Goal: Task Accomplishment & Management: Manage account settings

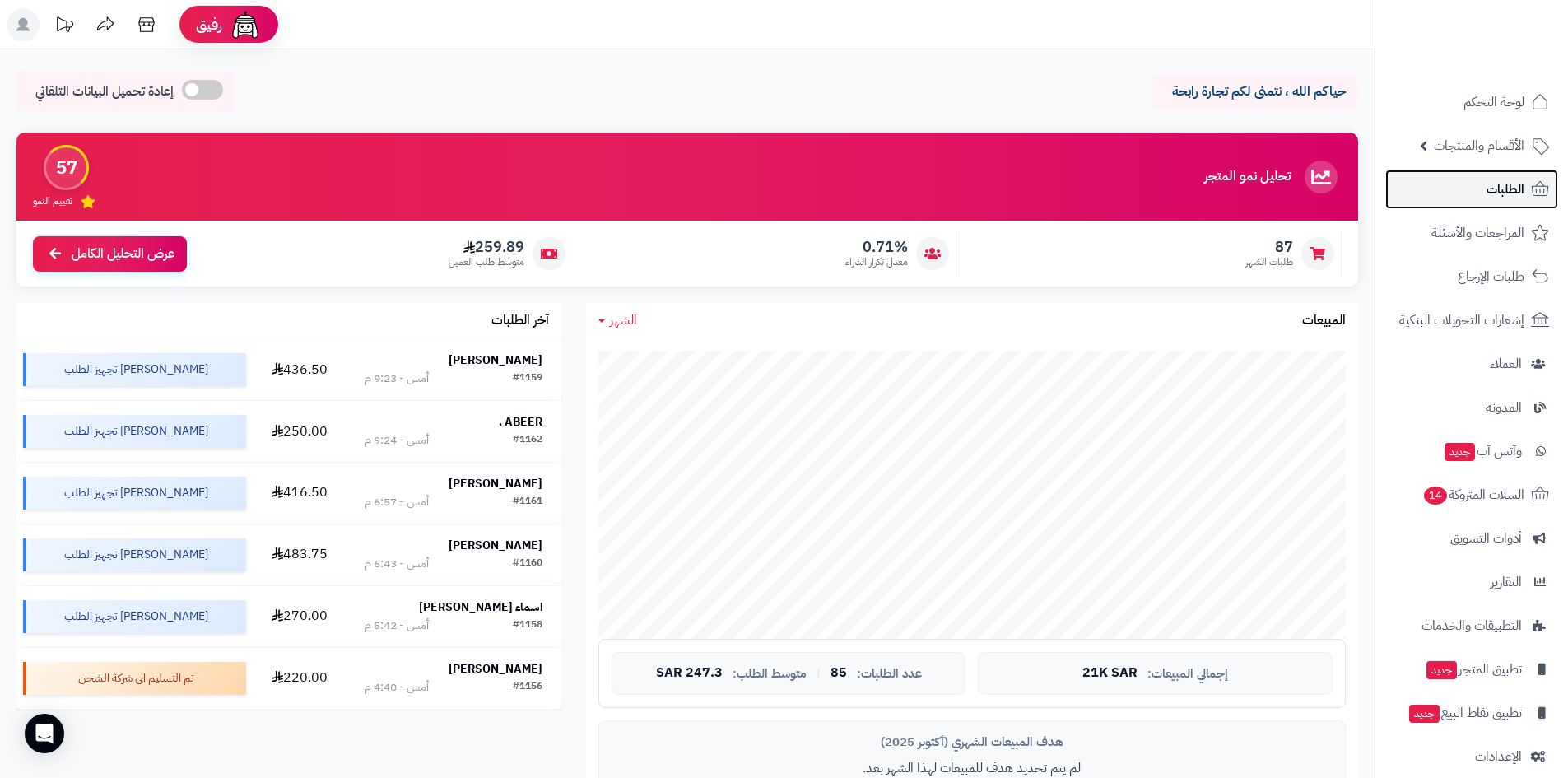
click at [1477, 197] on link "الطلبات" at bounding box center [1471, 190] width 173 height 40
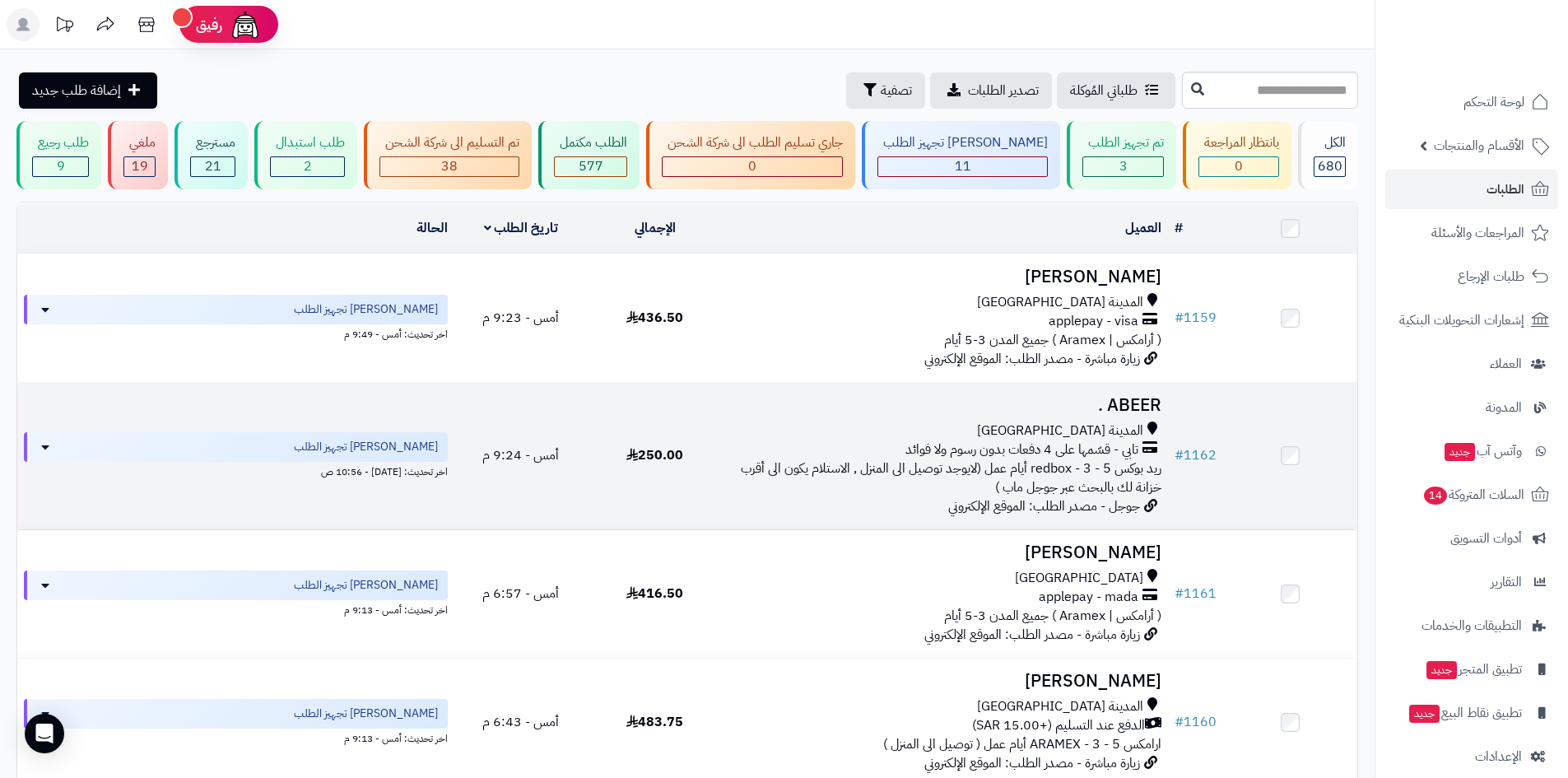
click at [1128, 396] on h3 "ABEER ." at bounding box center [945, 405] width 433 height 19
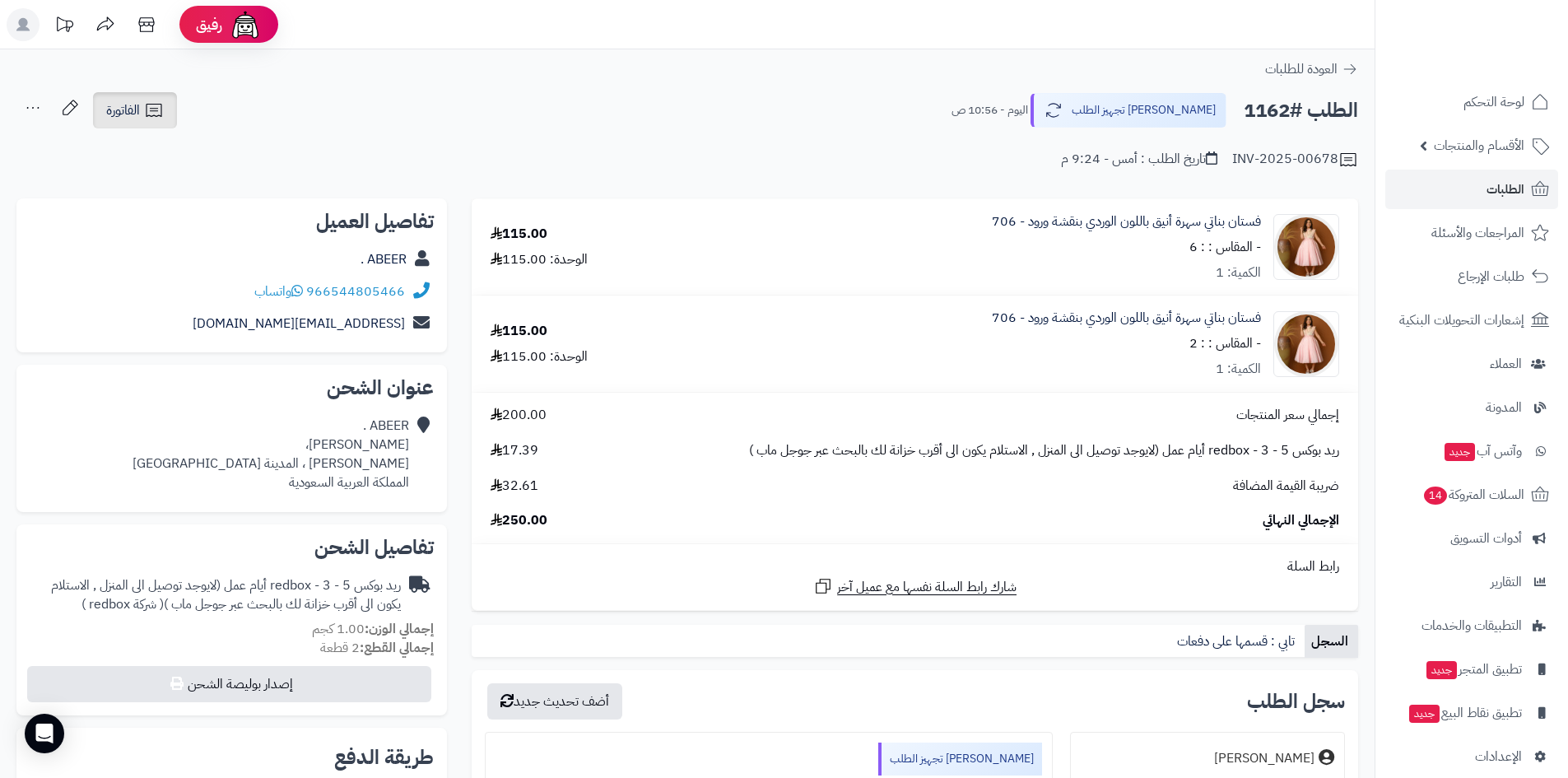
click at [170, 112] on link "الفاتورة" at bounding box center [135, 110] width 84 height 36
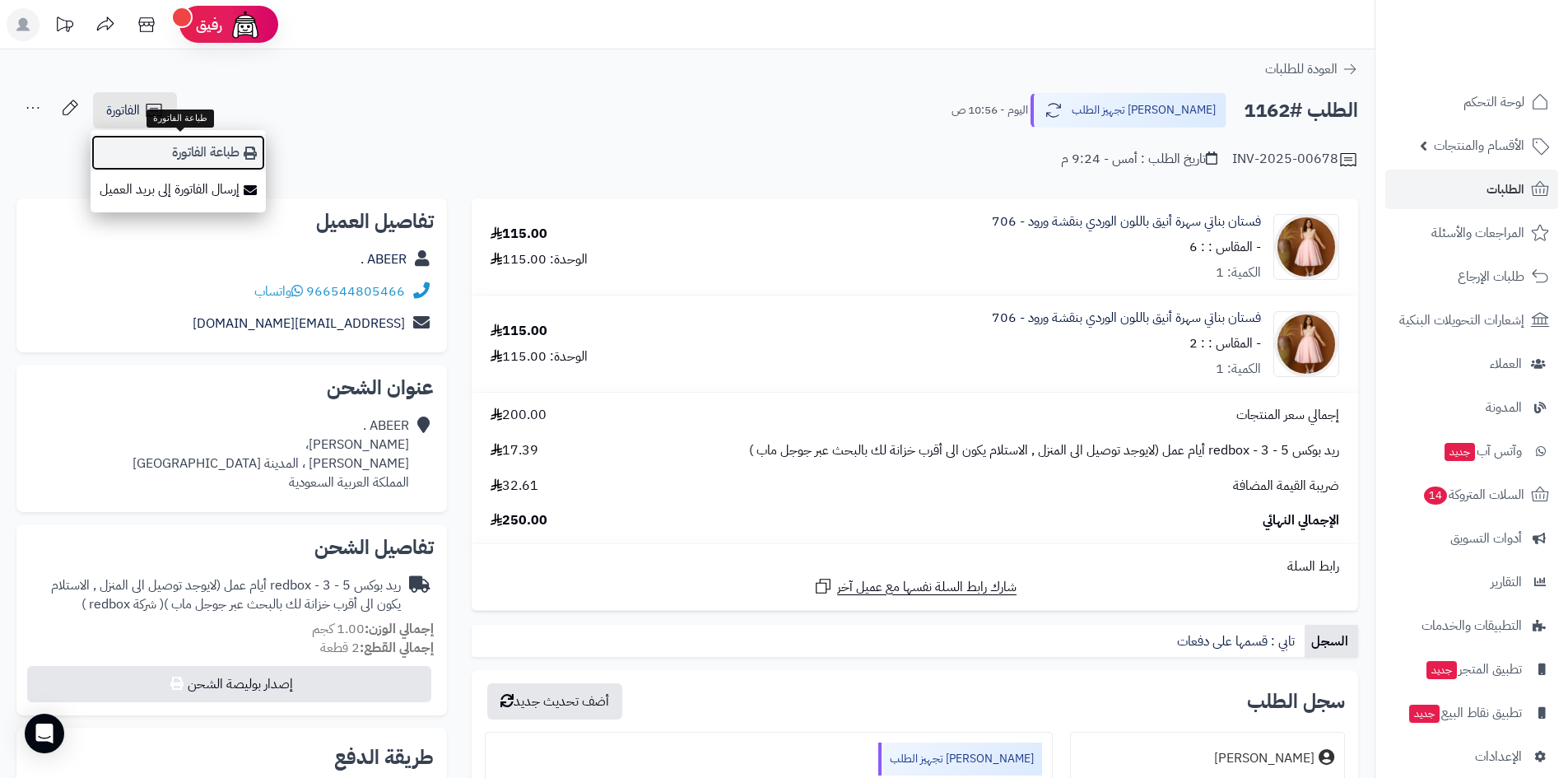
click at [237, 145] on link "طباعة الفاتورة" at bounding box center [178, 152] width 175 height 37
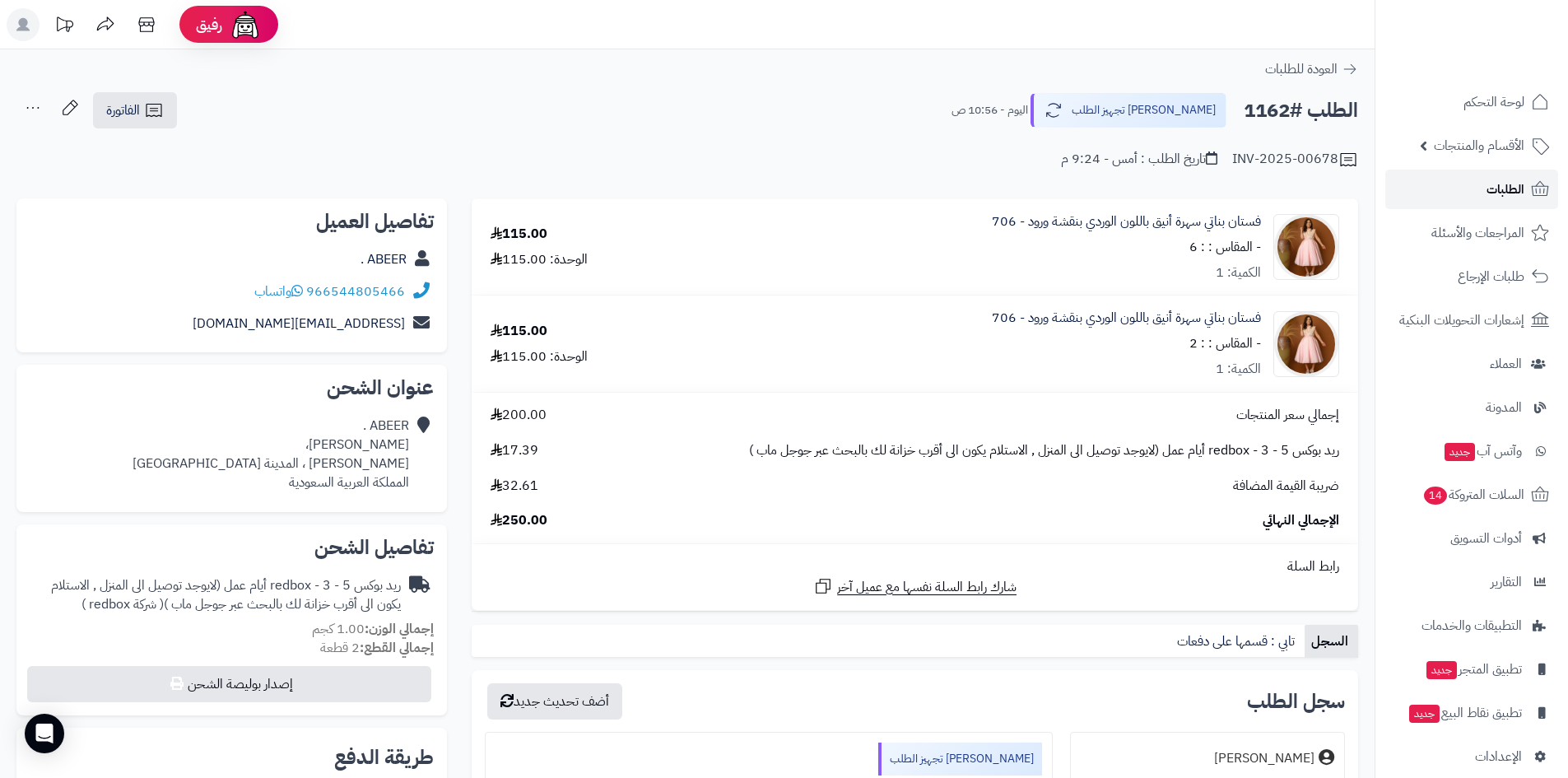
click at [1494, 191] on span "الطلبات" at bounding box center [1505, 189] width 38 height 23
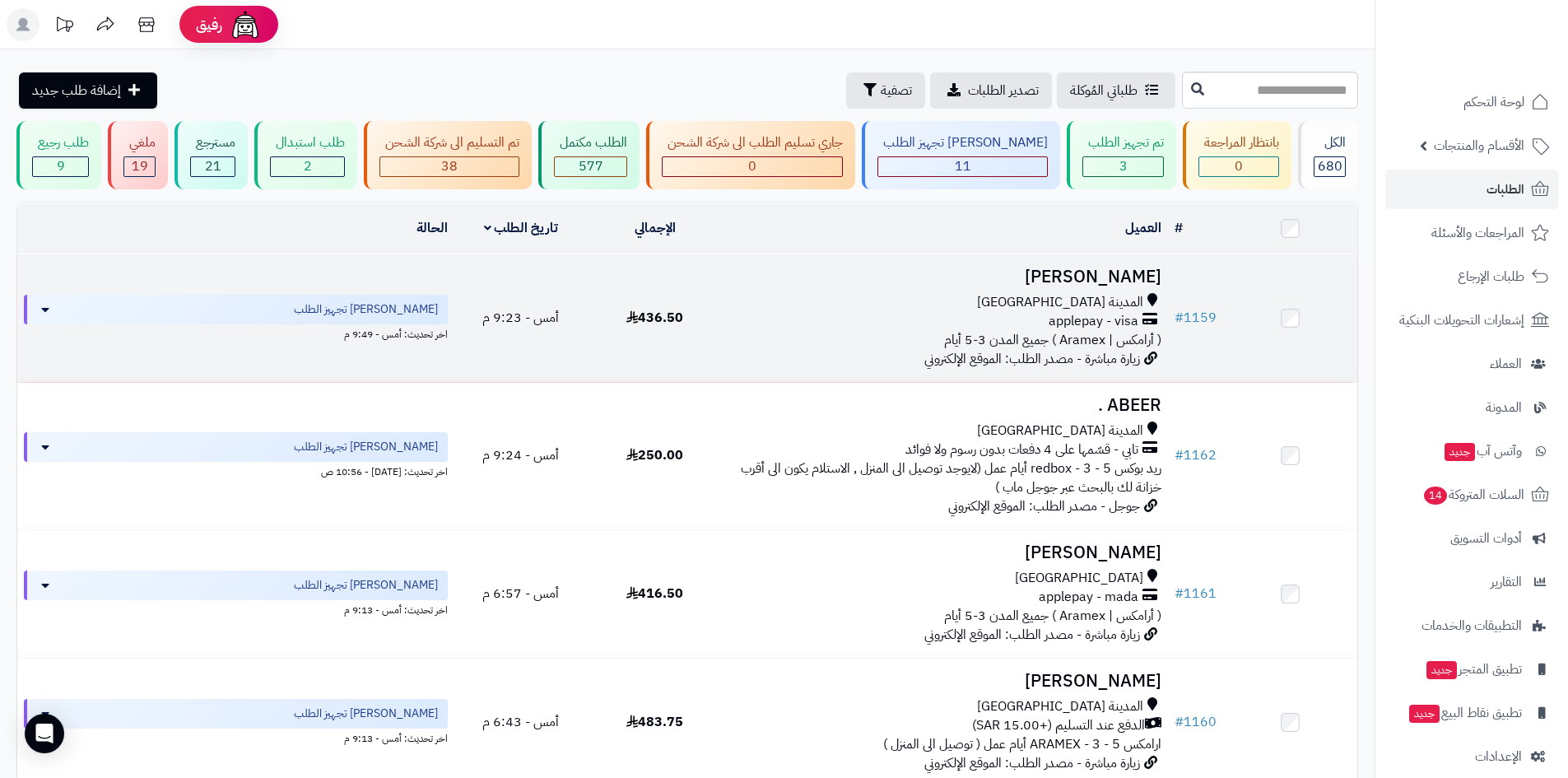
click at [1105, 268] on h3 "[PERSON_NAME]" at bounding box center [945, 277] width 433 height 19
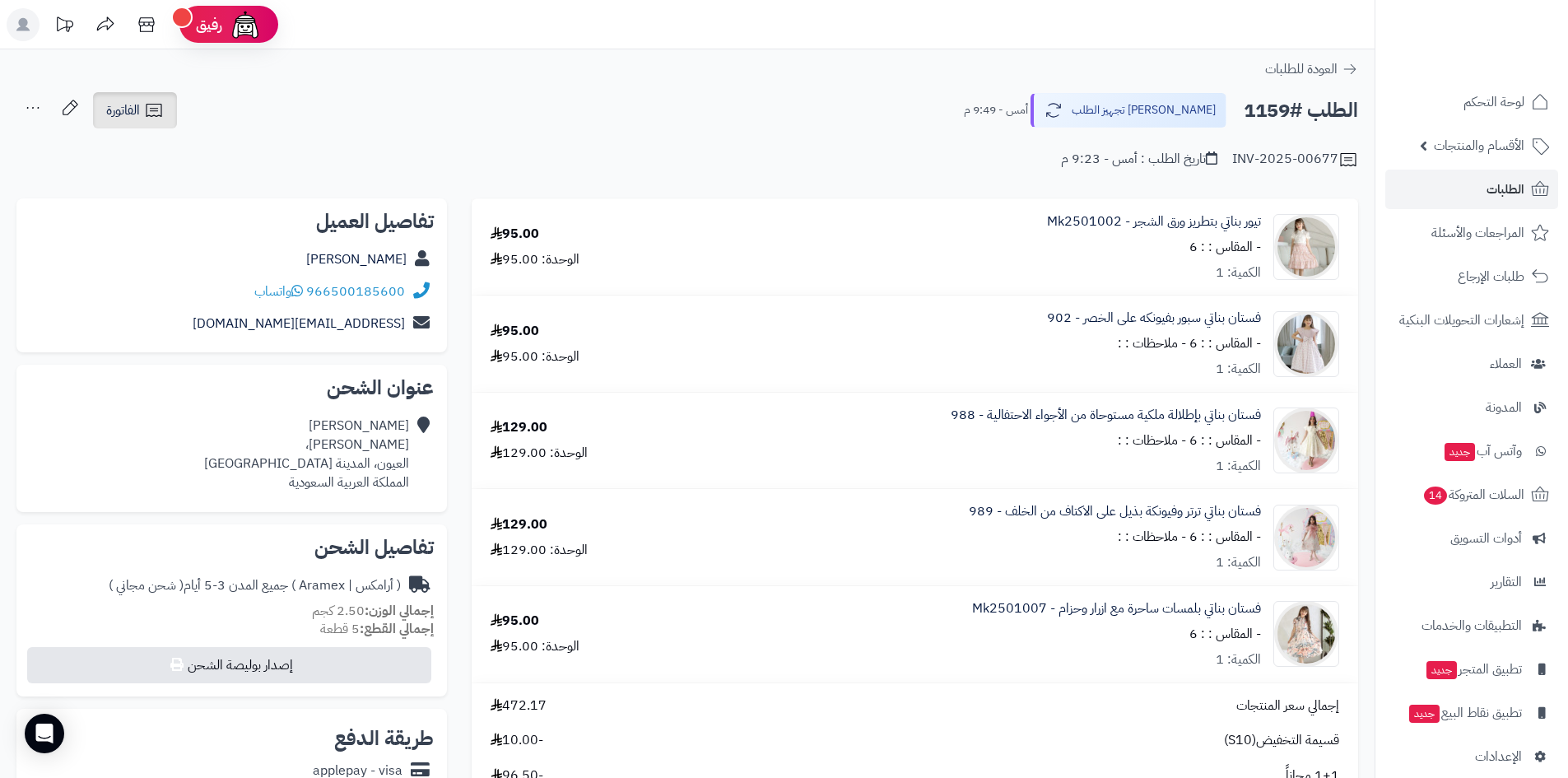
click at [165, 111] on link "الفاتورة" at bounding box center [135, 110] width 84 height 36
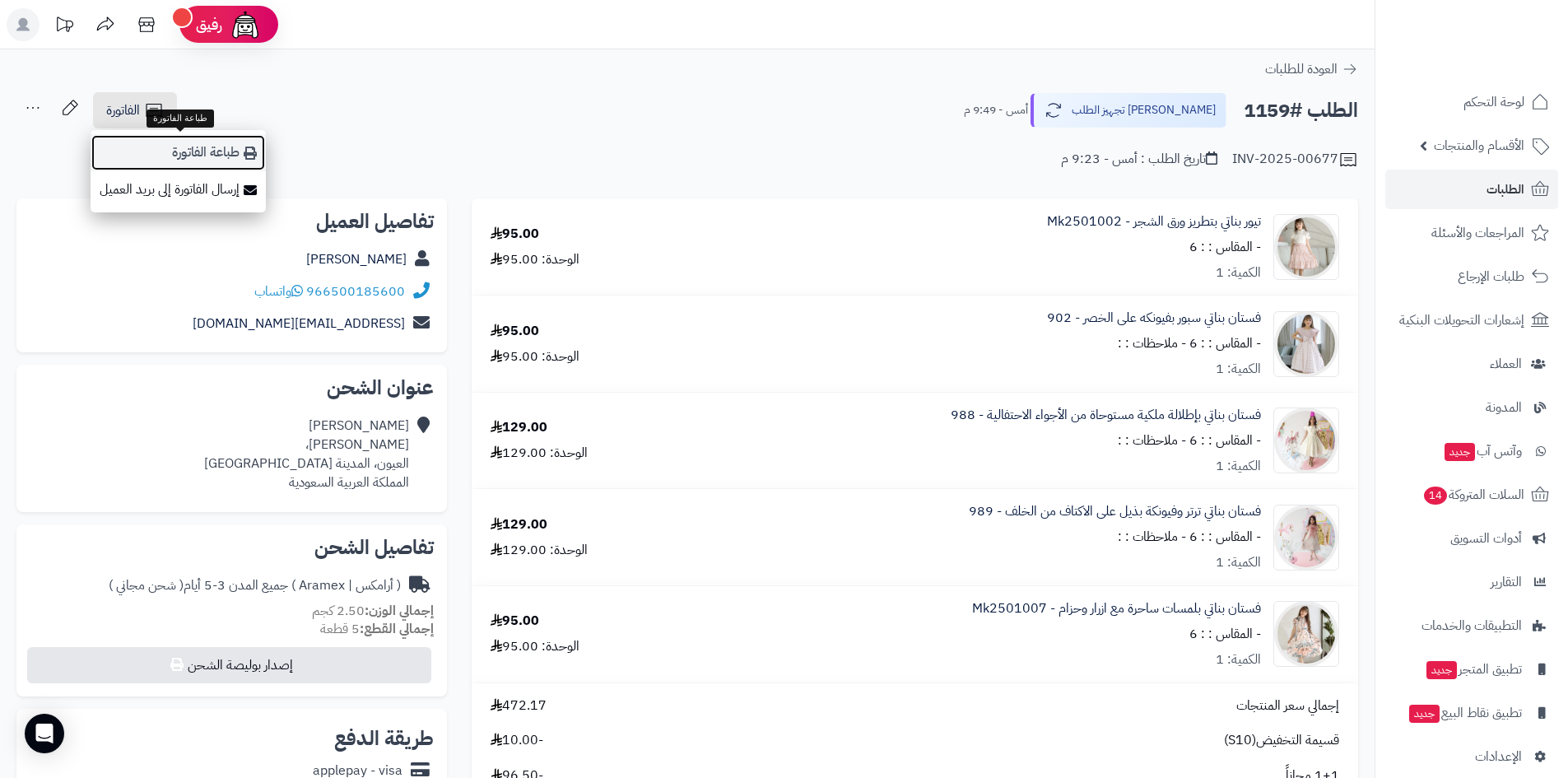
click at [247, 142] on link "طباعة الفاتورة" at bounding box center [178, 152] width 175 height 37
